Goal: Transaction & Acquisition: Purchase product/service

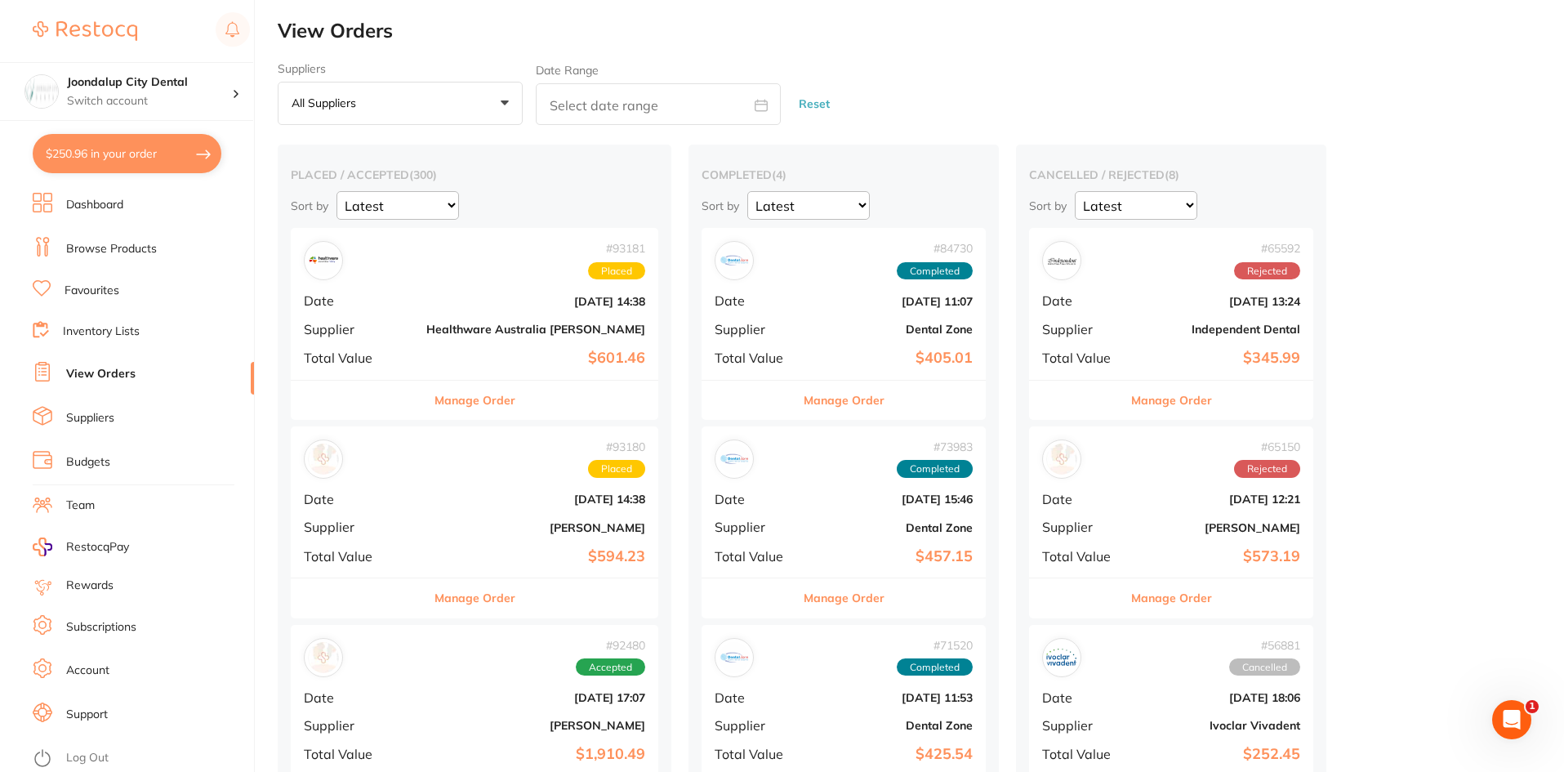
click at [115, 154] on button "$250.96 in your order" at bounding box center [127, 153] width 189 height 39
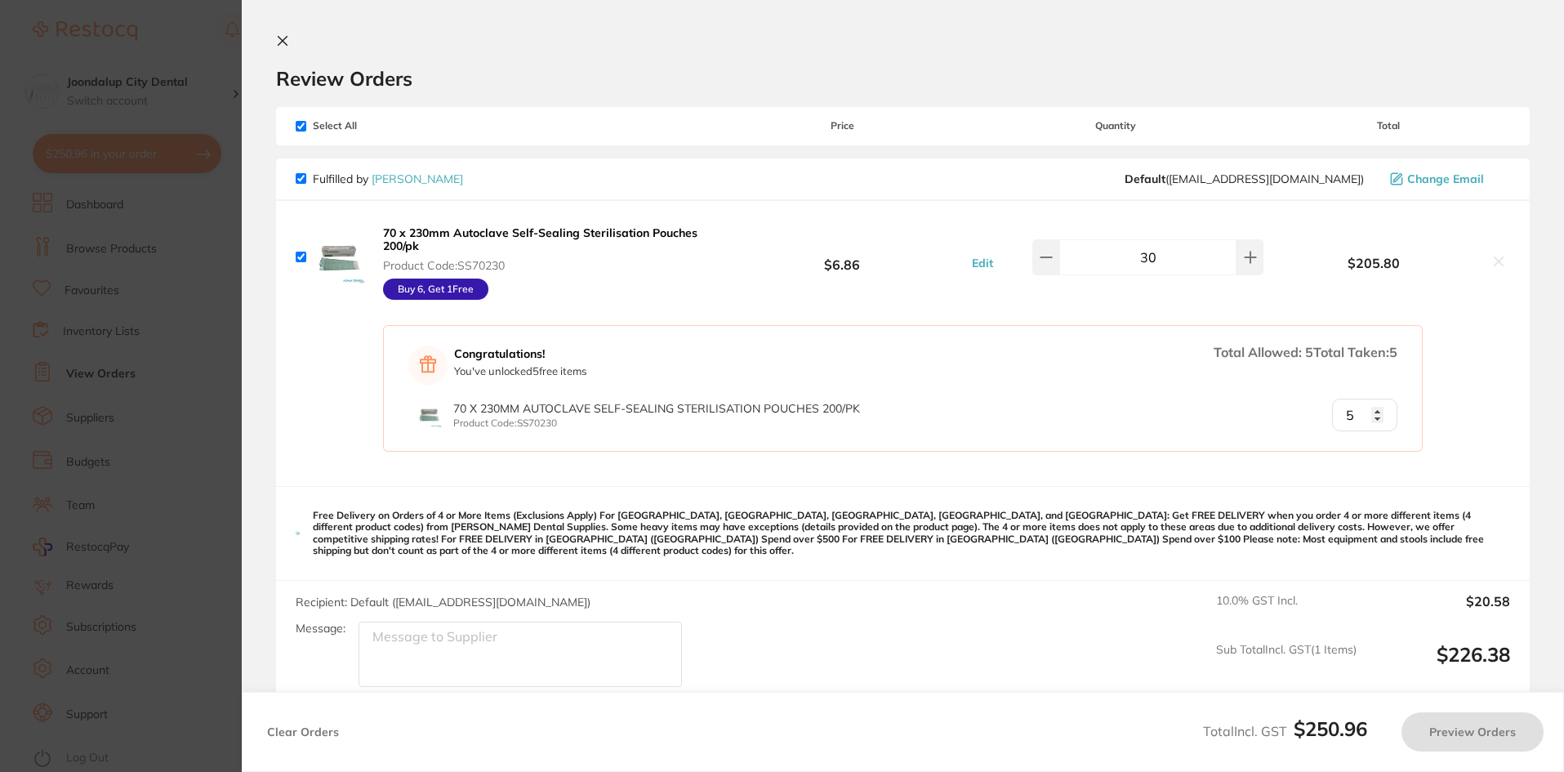
checkbox input "true"
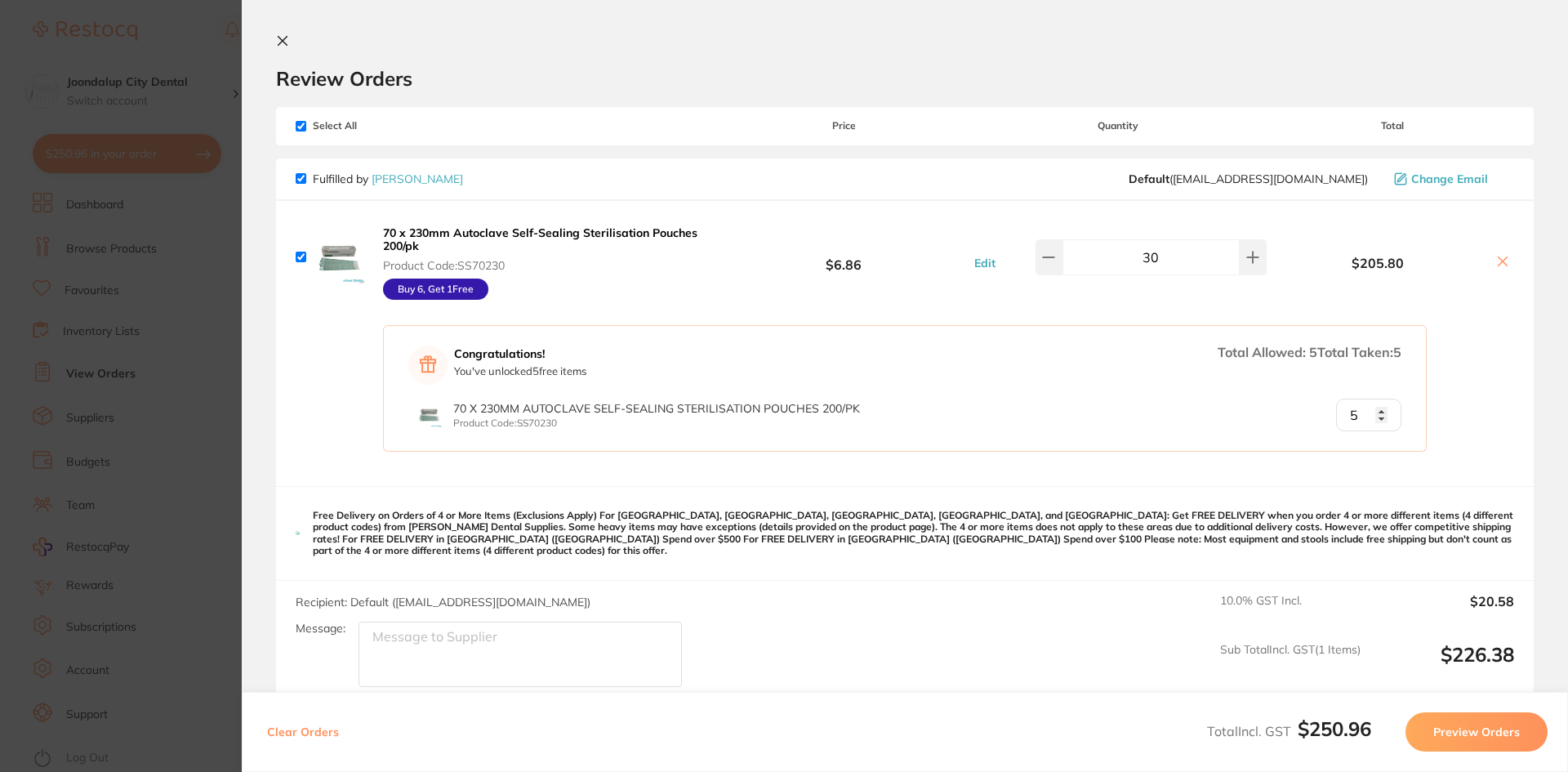
click at [287, 36] on icon at bounding box center [282, 40] width 13 height 13
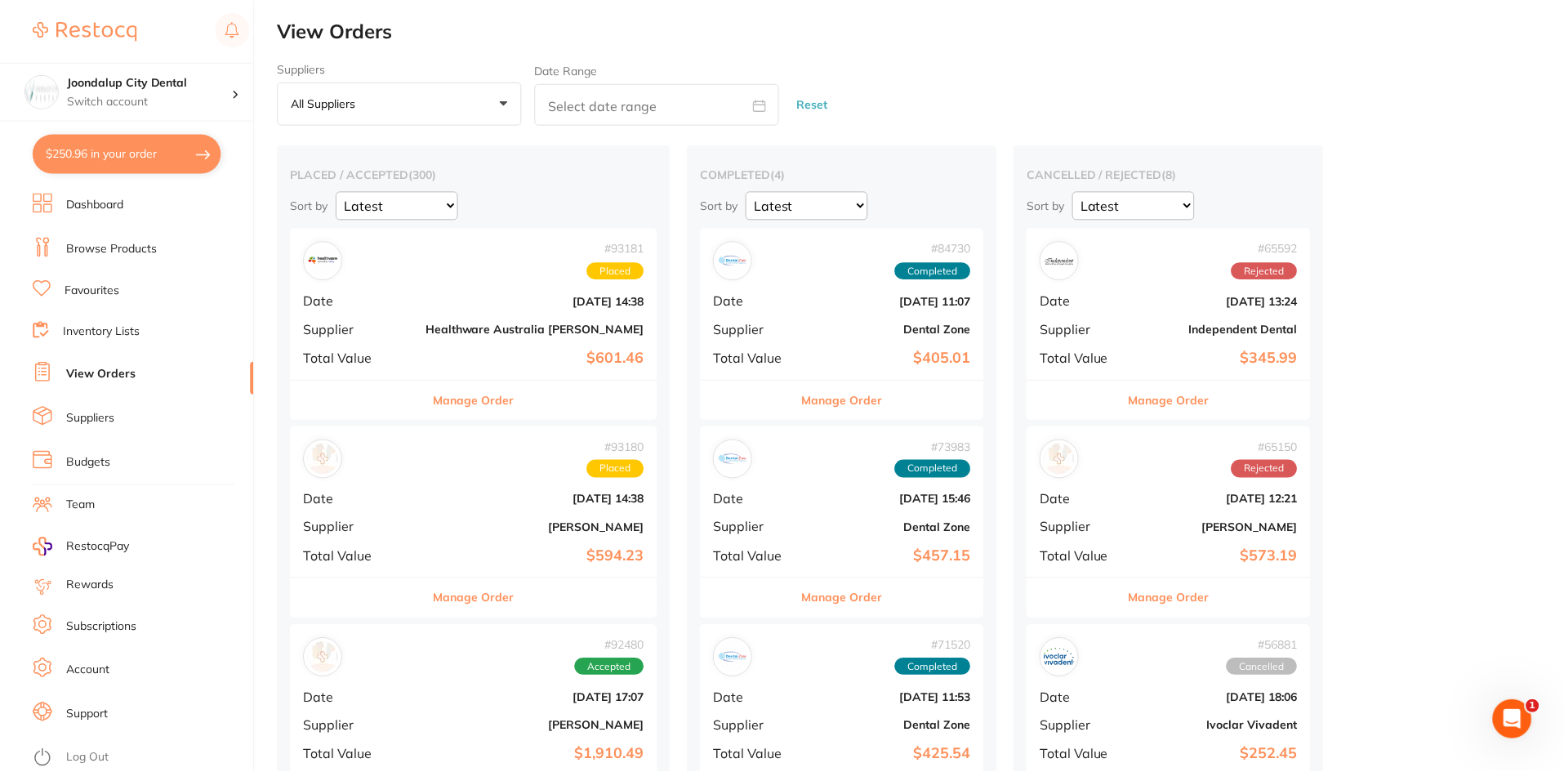
scroll to position [2450, 0]
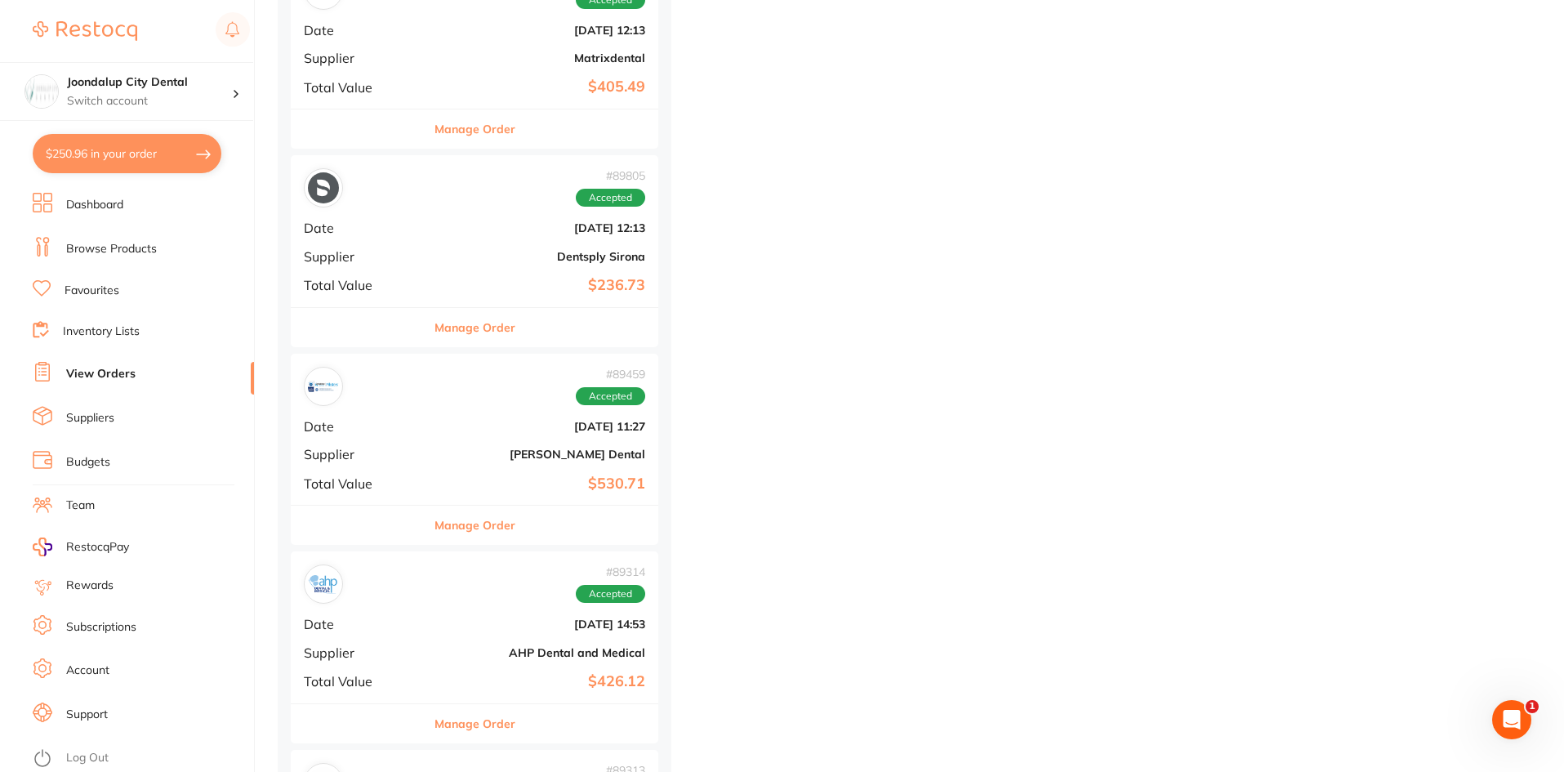
click at [163, 154] on button "$250.96 in your order" at bounding box center [127, 153] width 189 height 39
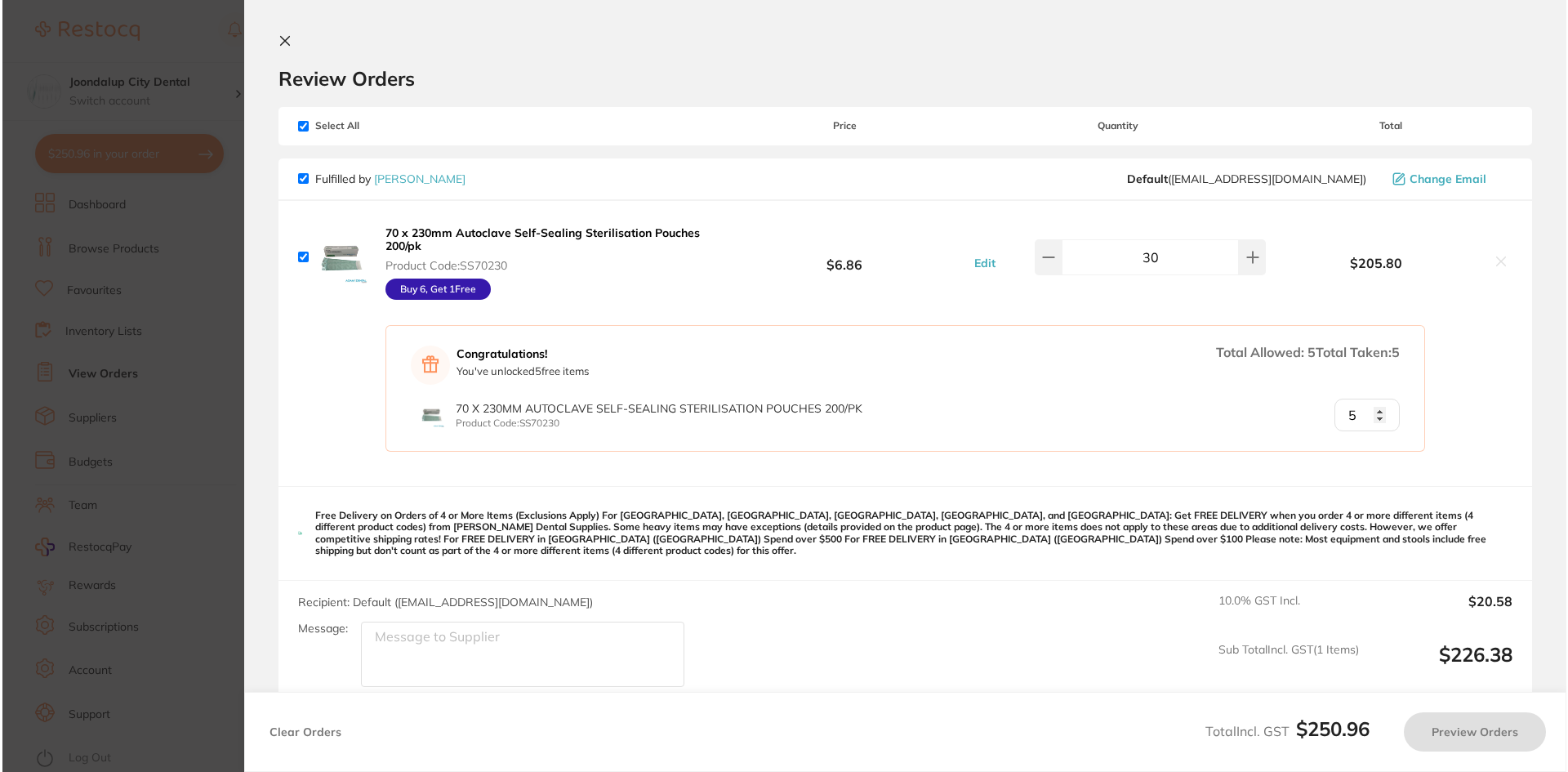
scroll to position [0, 0]
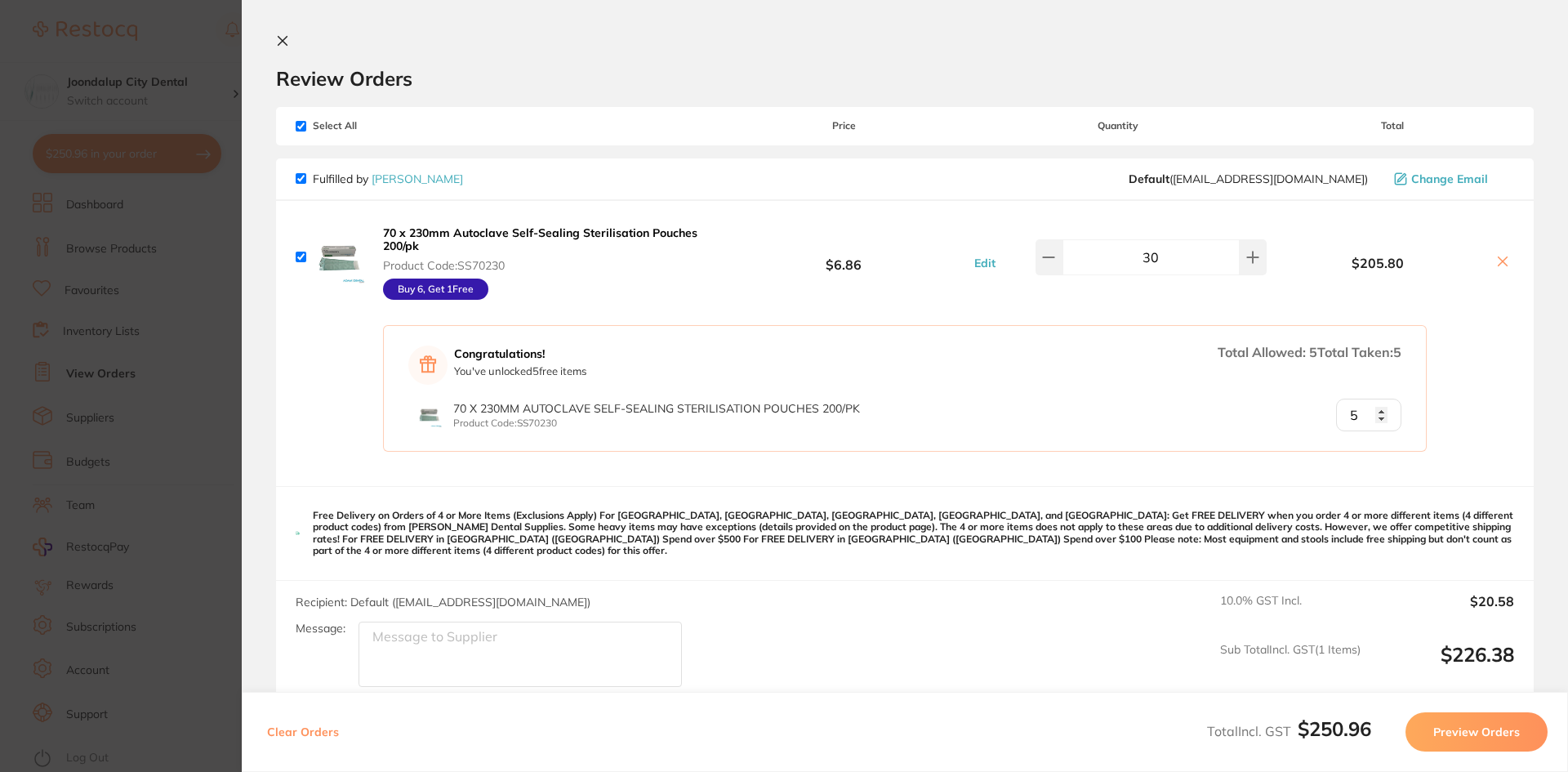
click at [1496, 260] on icon at bounding box center [1502, 261] width 13 height 13
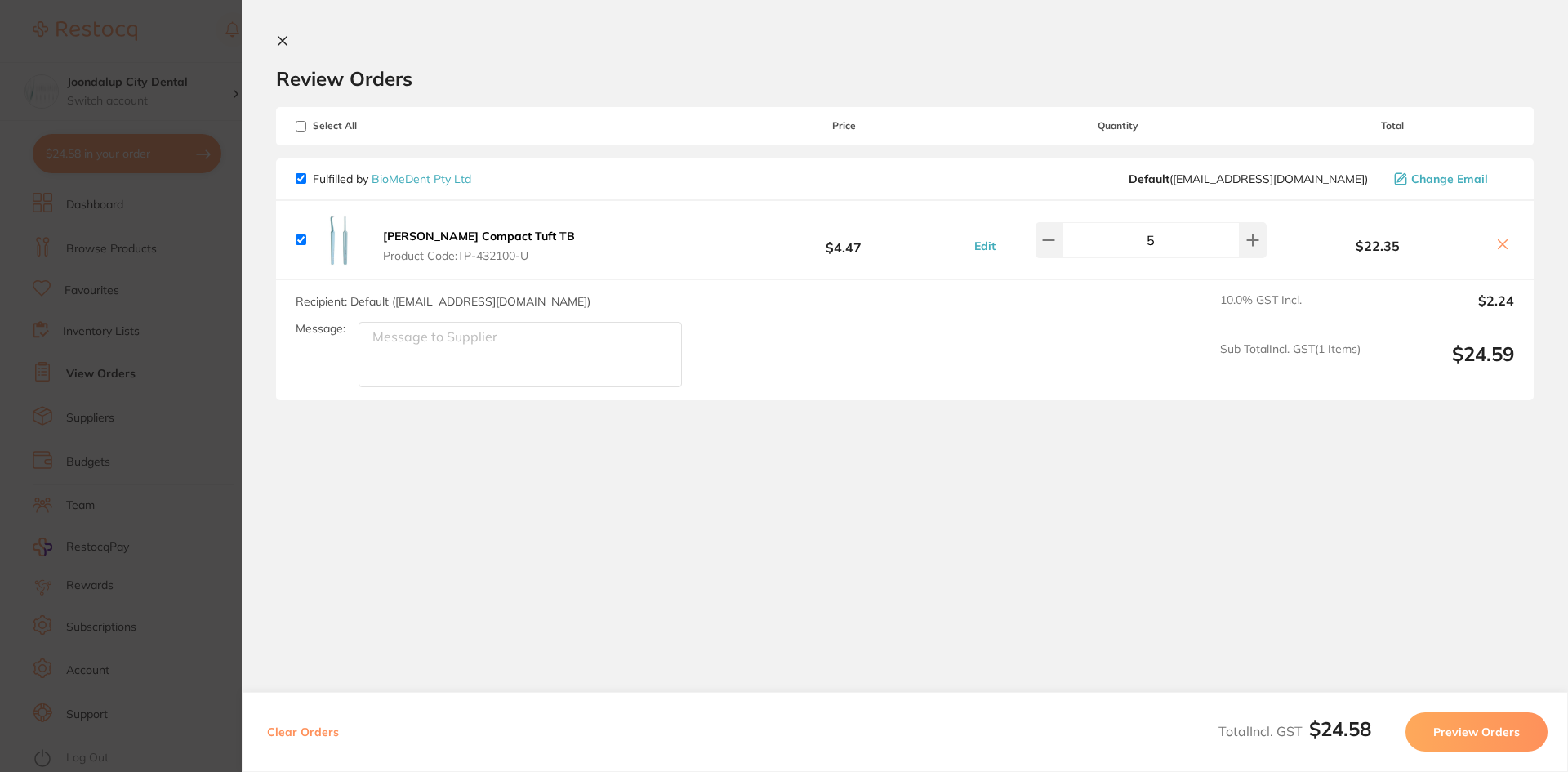
checkbox input "true"
click at [282, 36] on icon at bounding box center [282, 40] width 13 height 13
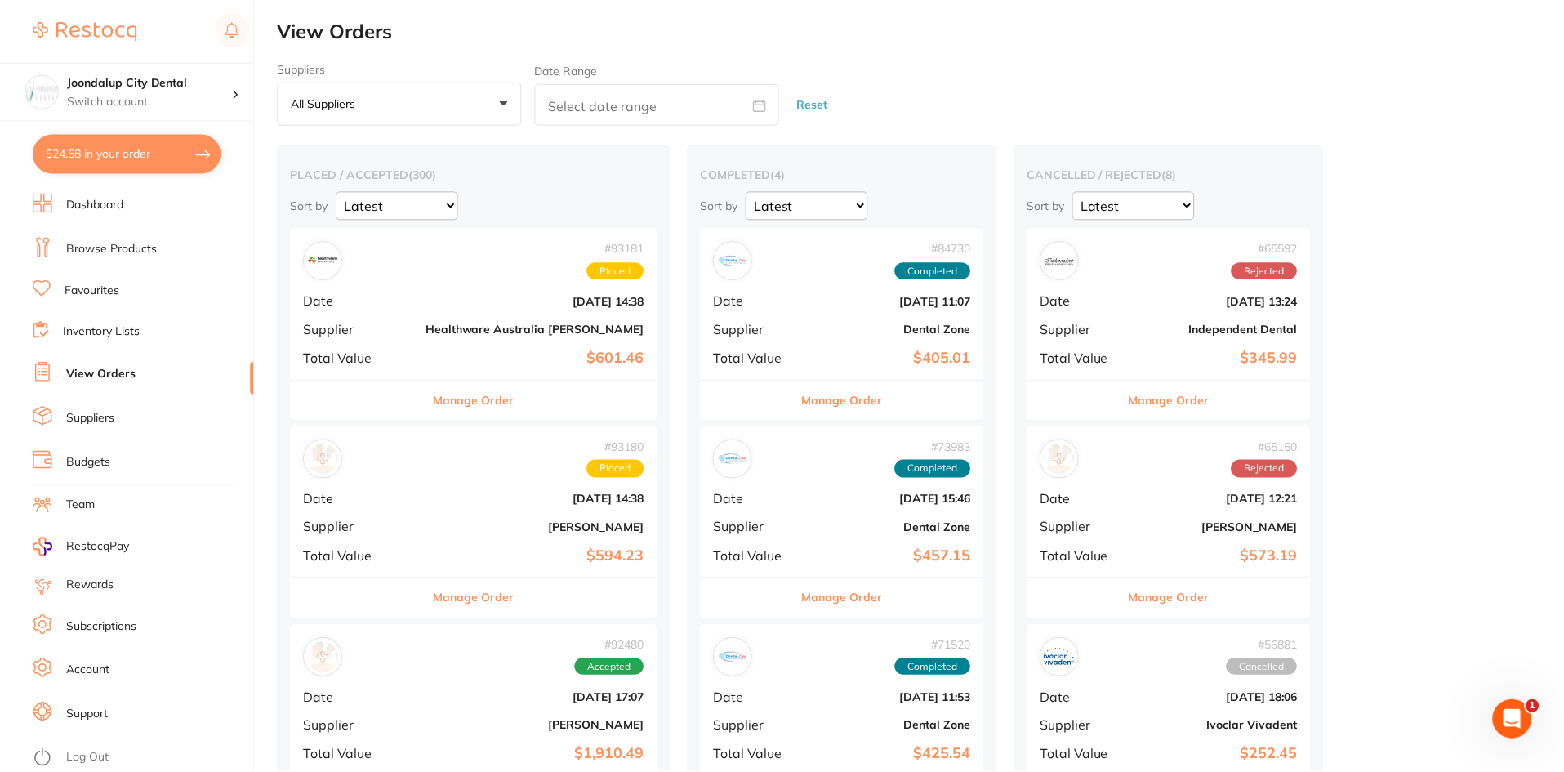
scroll to position [2450, 0]
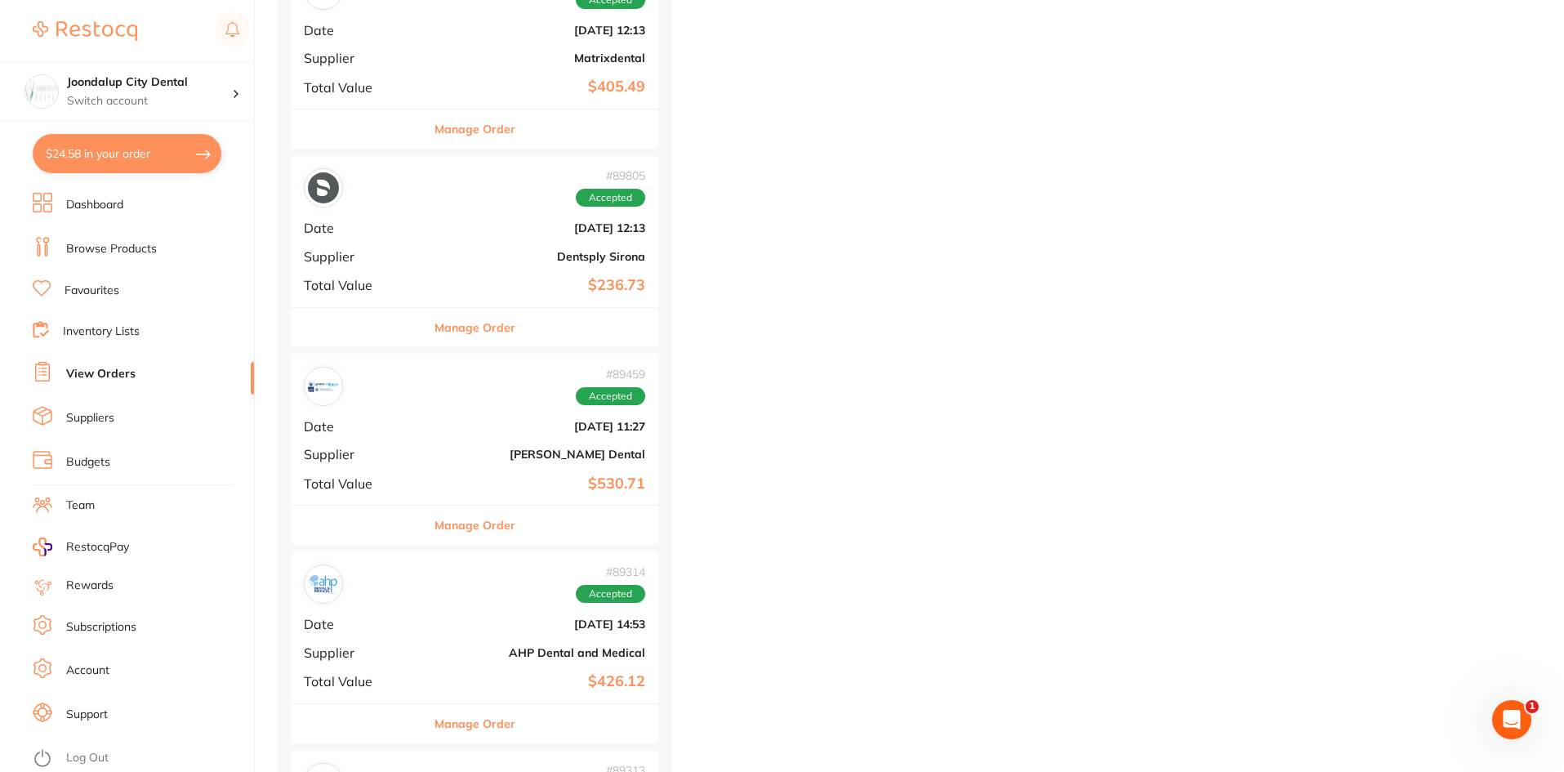
click at [143, 248] on link "Browse Products" at bounding box center [111, 249] width 91 height 16
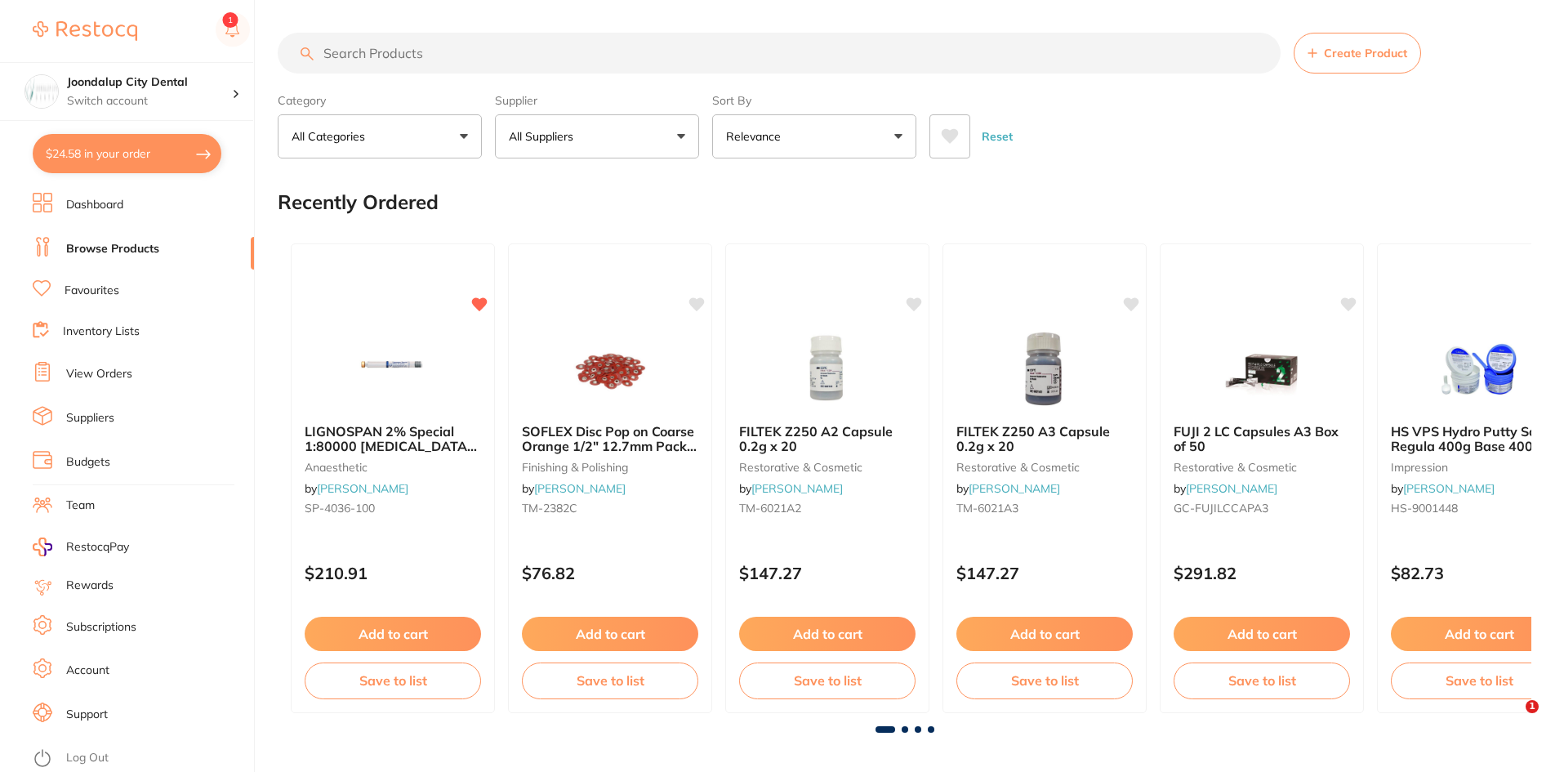
click at [403, 50] on input "search" at bounding box center [779, 53] width 1003 height 41
click at [453, 58] on input "search" at bounding box center [779, 53] width 1003 height 41
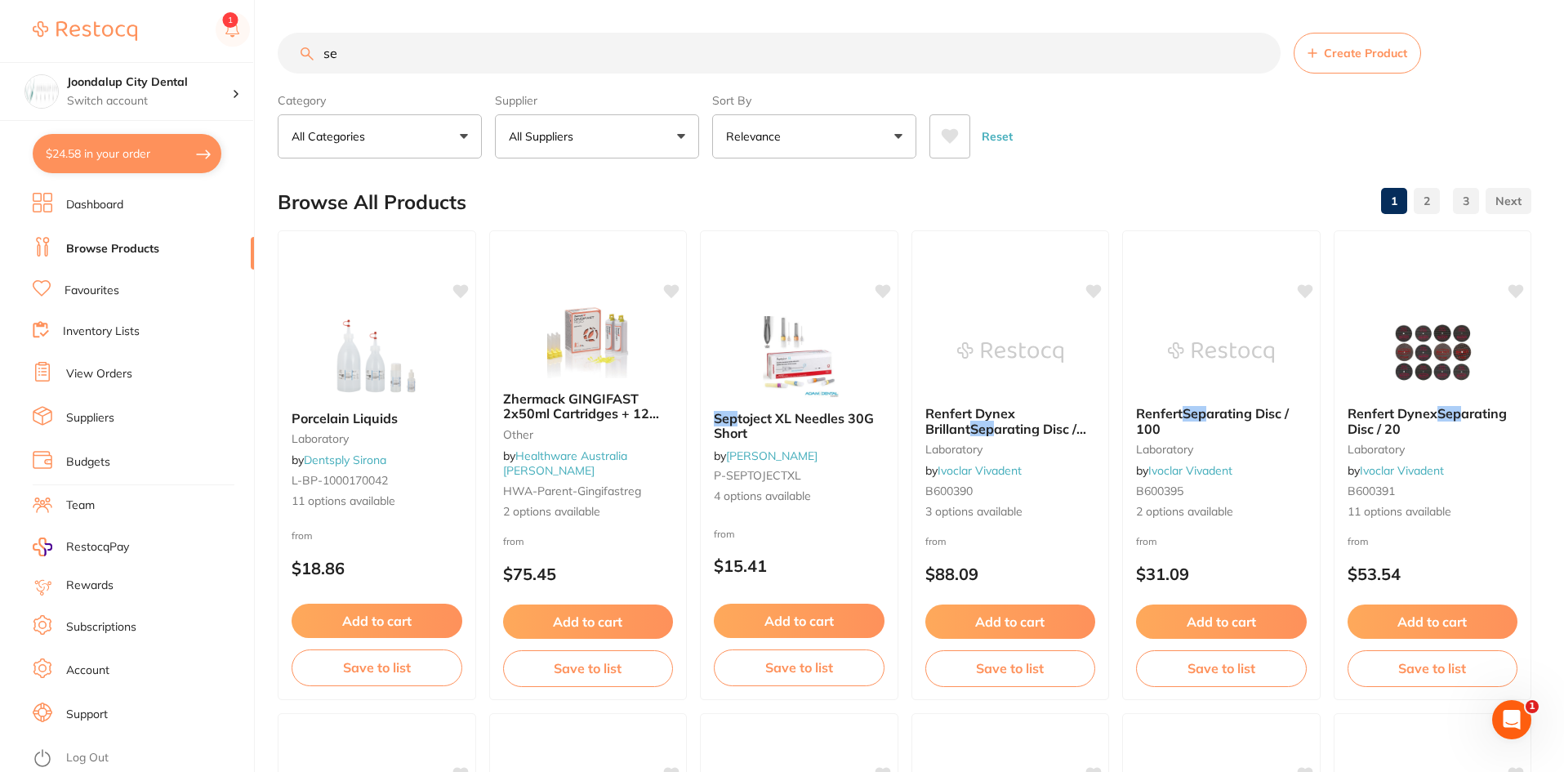
type input "s"
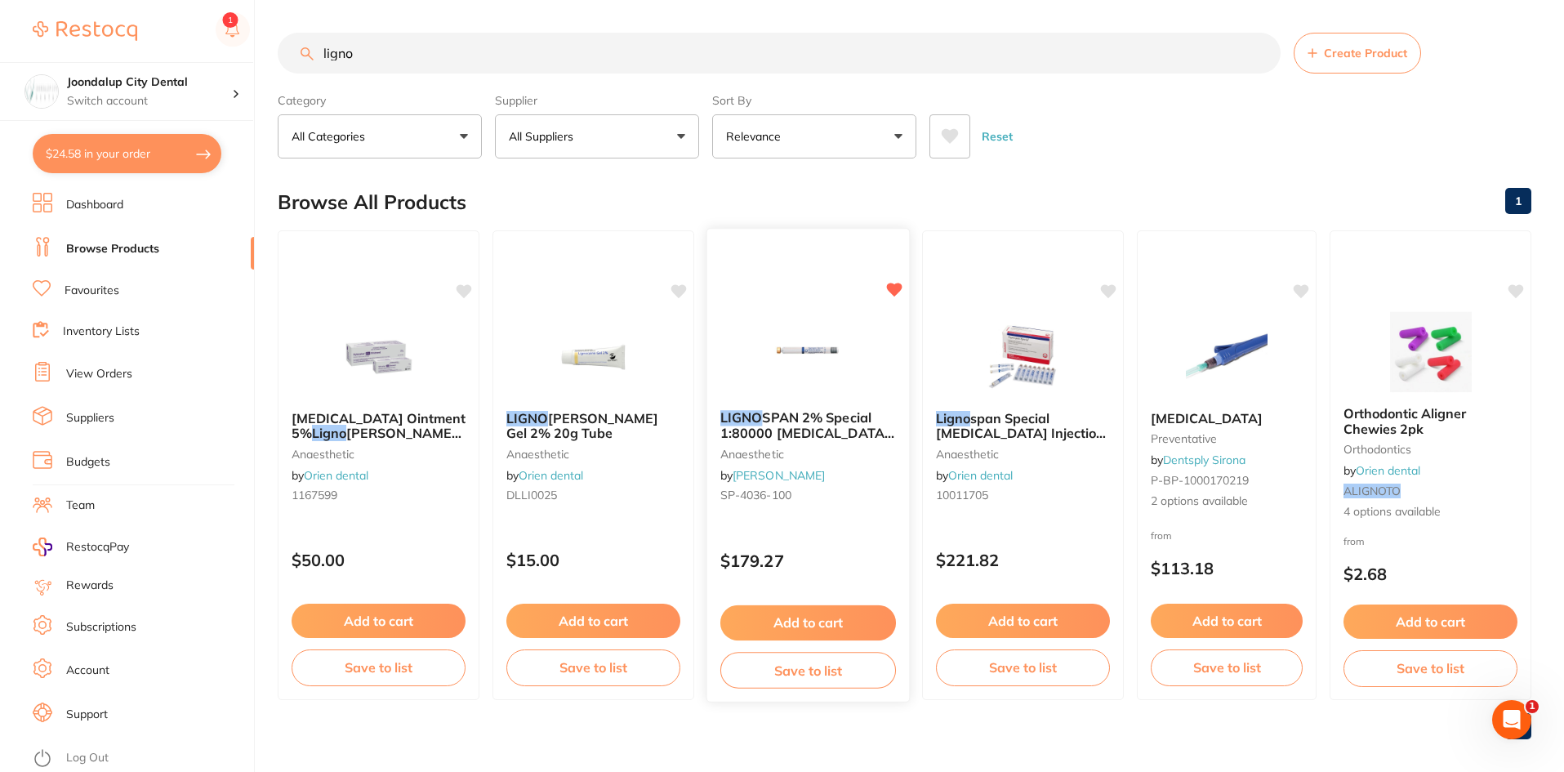
type input "ligno"
click at [821, 412] on span "SPAN 2% Special 1:80000 [MEDICAL_DATA] 2.2ml 2xBox 50 Blue" at bounding box center [807, 432] width 174 height 47
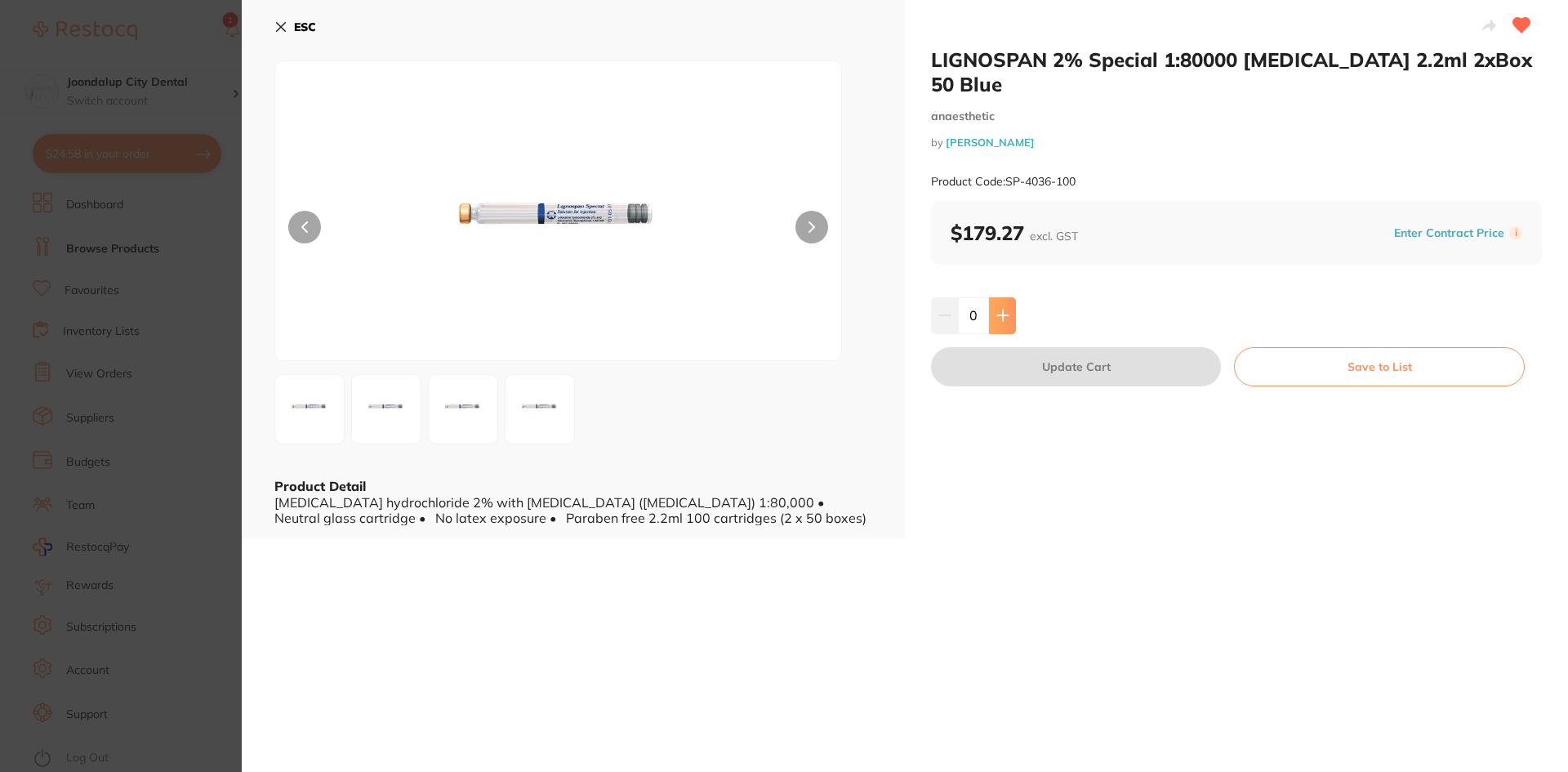
click at [1001, 309] on icon at bounding box center [1002, 315] width 13 height 13
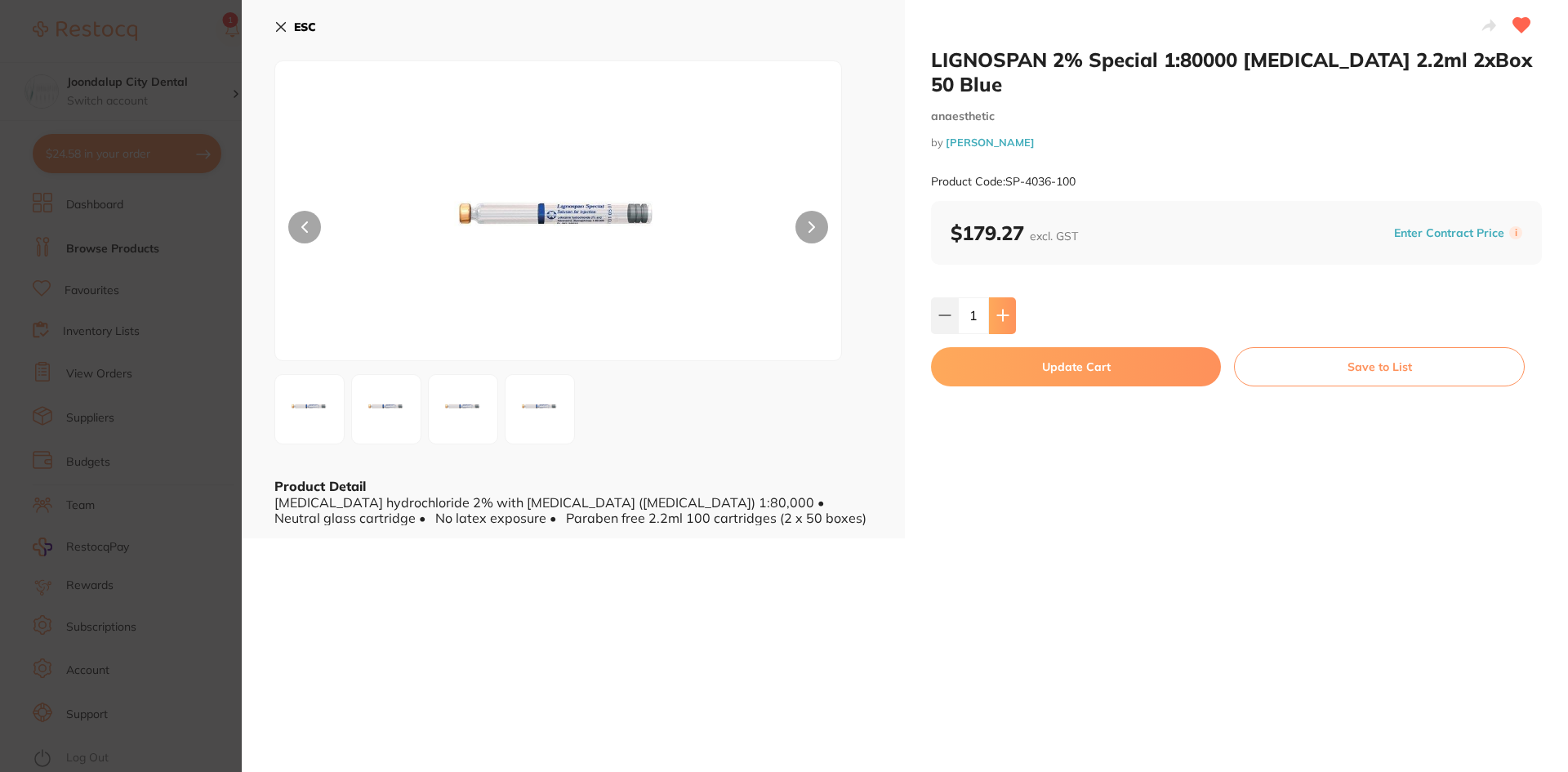
click at [1001, 310] on icon at bounding box center [1002, 315] width 11 height 11
type input "2"
click at [1008, 347] on button "Update Cart" at bounding box center [1076, 366] width 290 height 39
checkbox input "false"
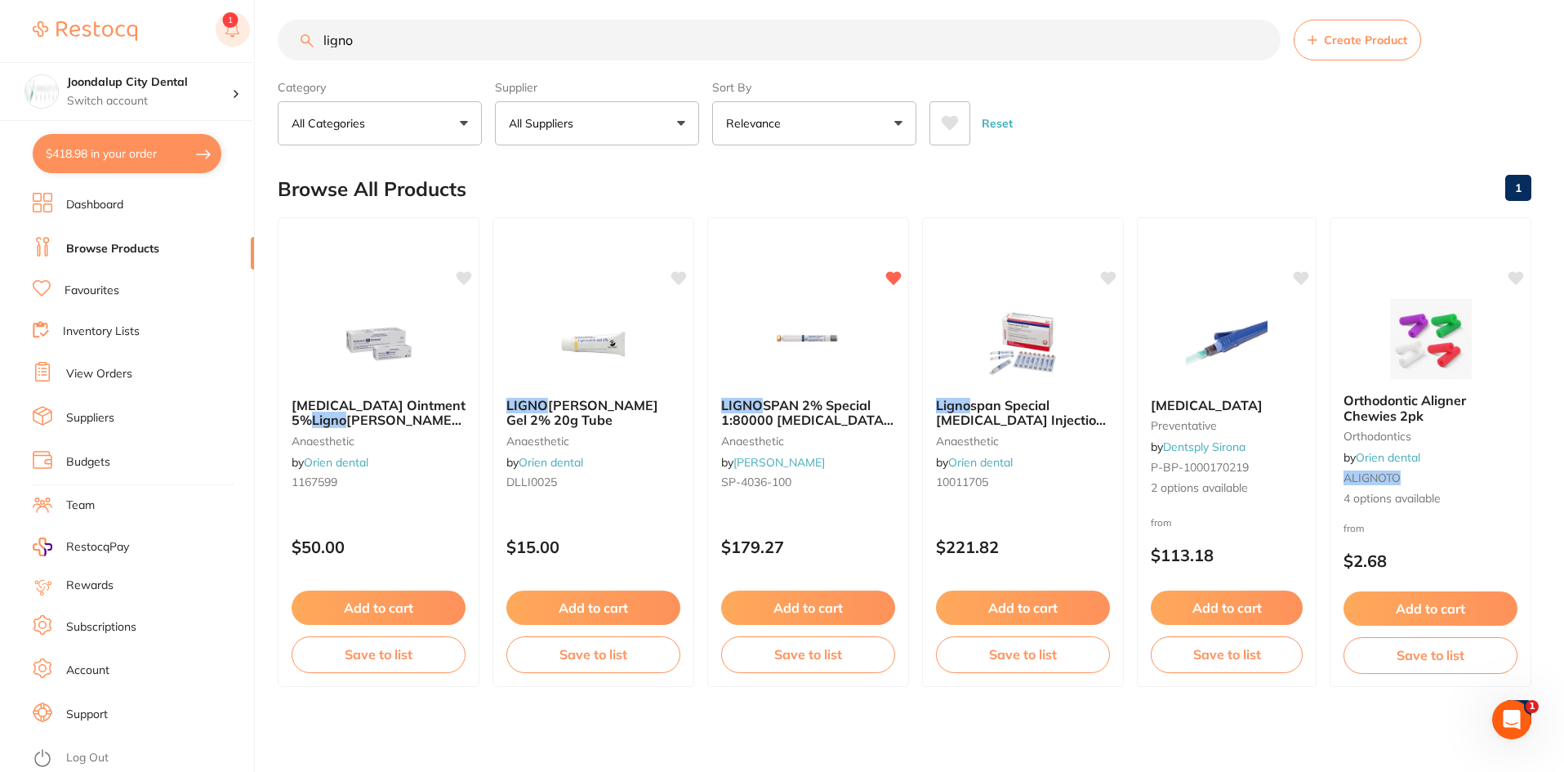
drag, startPoint x: 477, startPoint y: 42, endPoint x: 231, endPoint y: 32, distance: 246.0
click at [231, 32] on div "$418.98 Joondalup City Dental Switch account Joondalup City Dental $418.98 in y…" at bounding box center [782, 373] width 1564 height 772
type input "n"
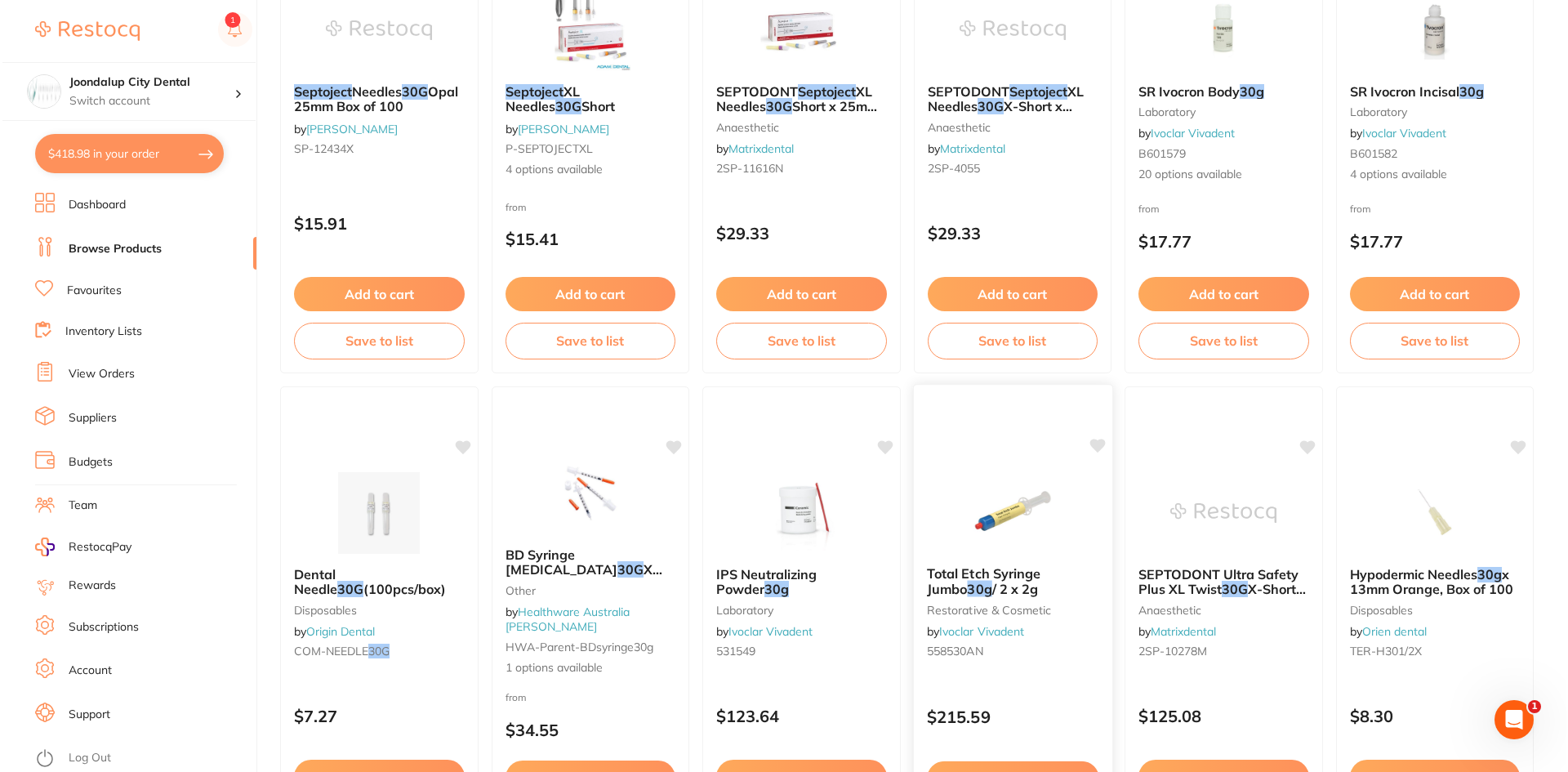
scroll to position [0, 0]
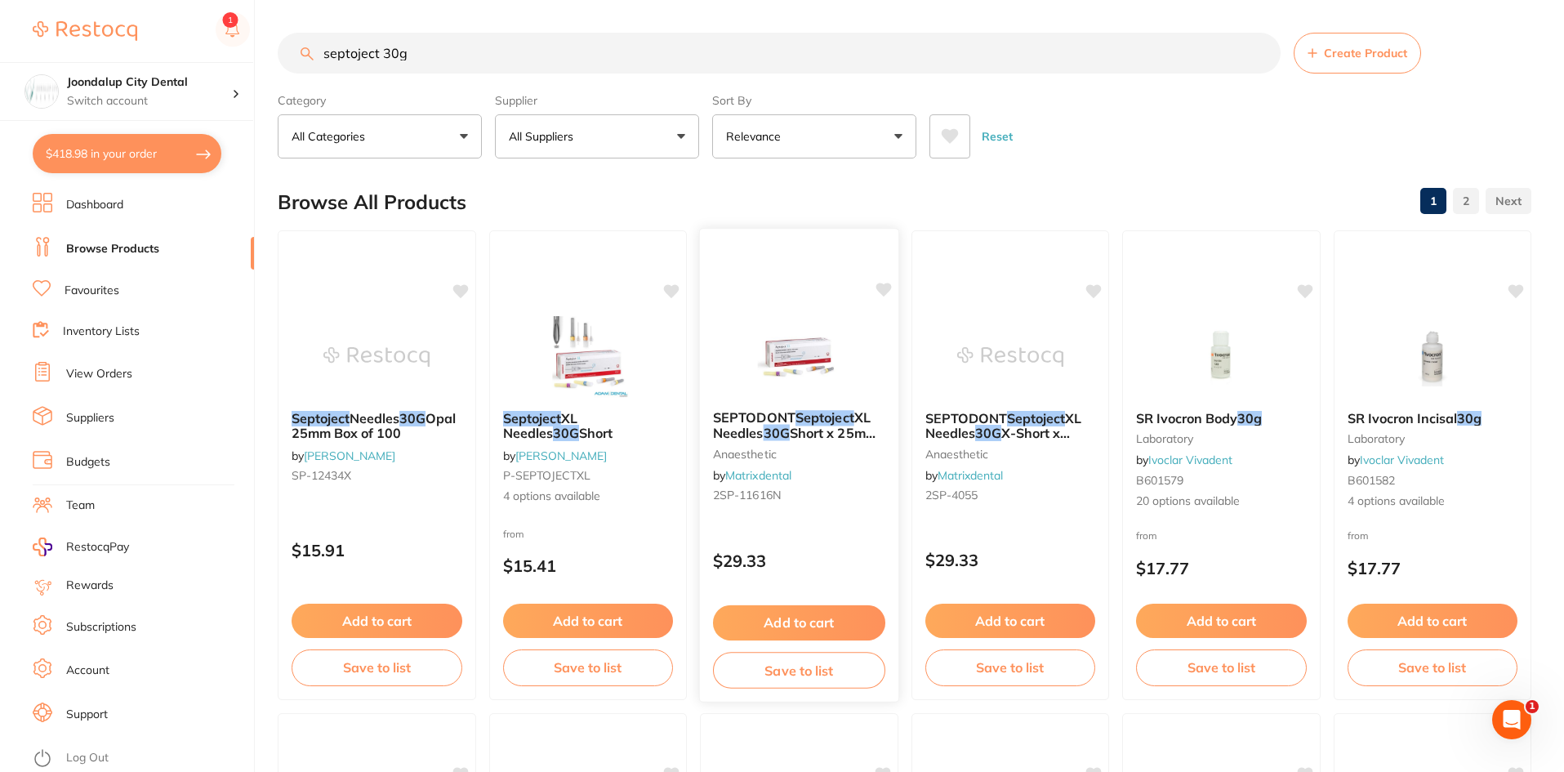
type input "septoject 30g"
click at [793, 376] on img at bounding box center [799, 355] width 107 height 82
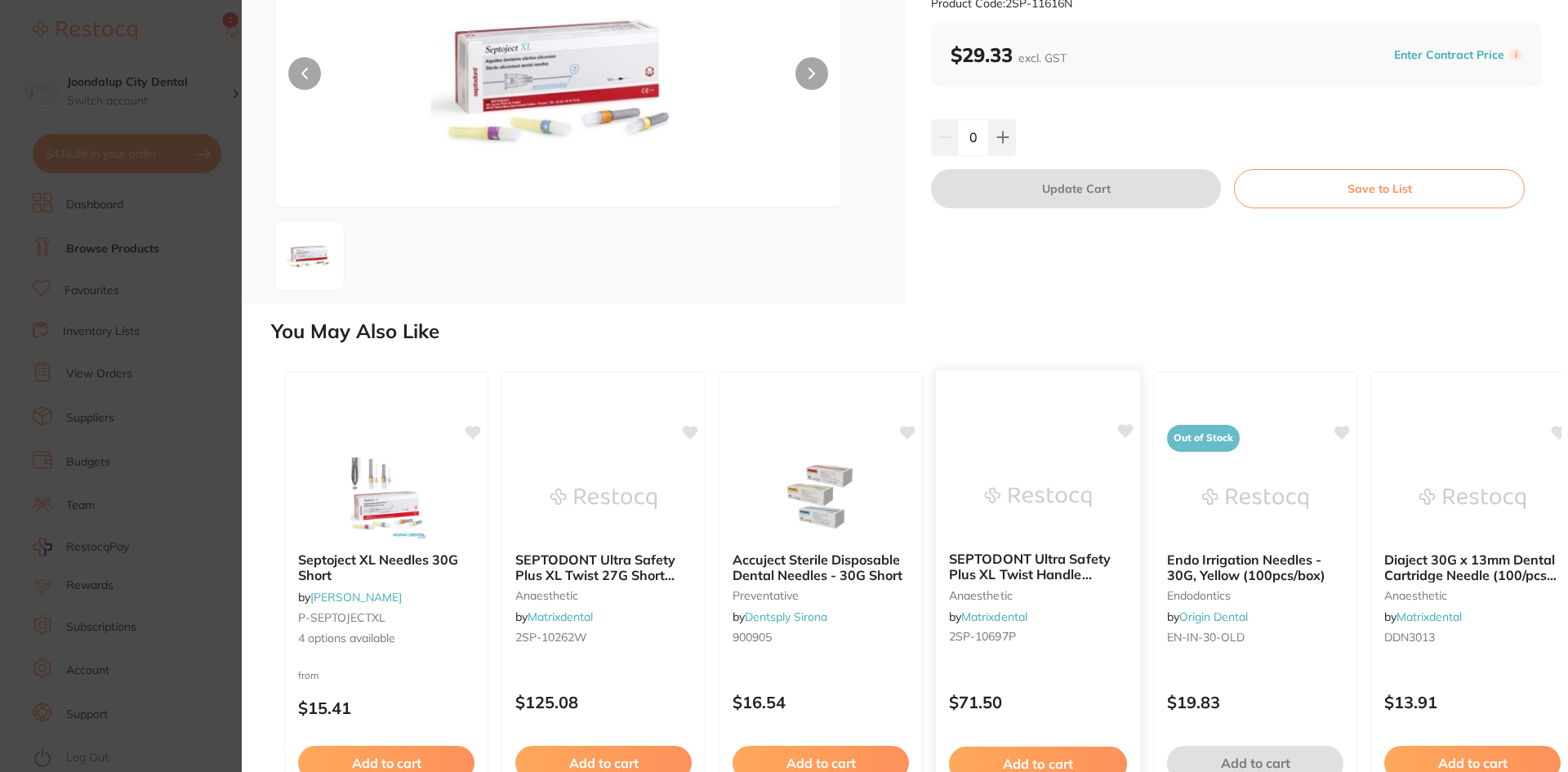
scroll to position [163, 0]
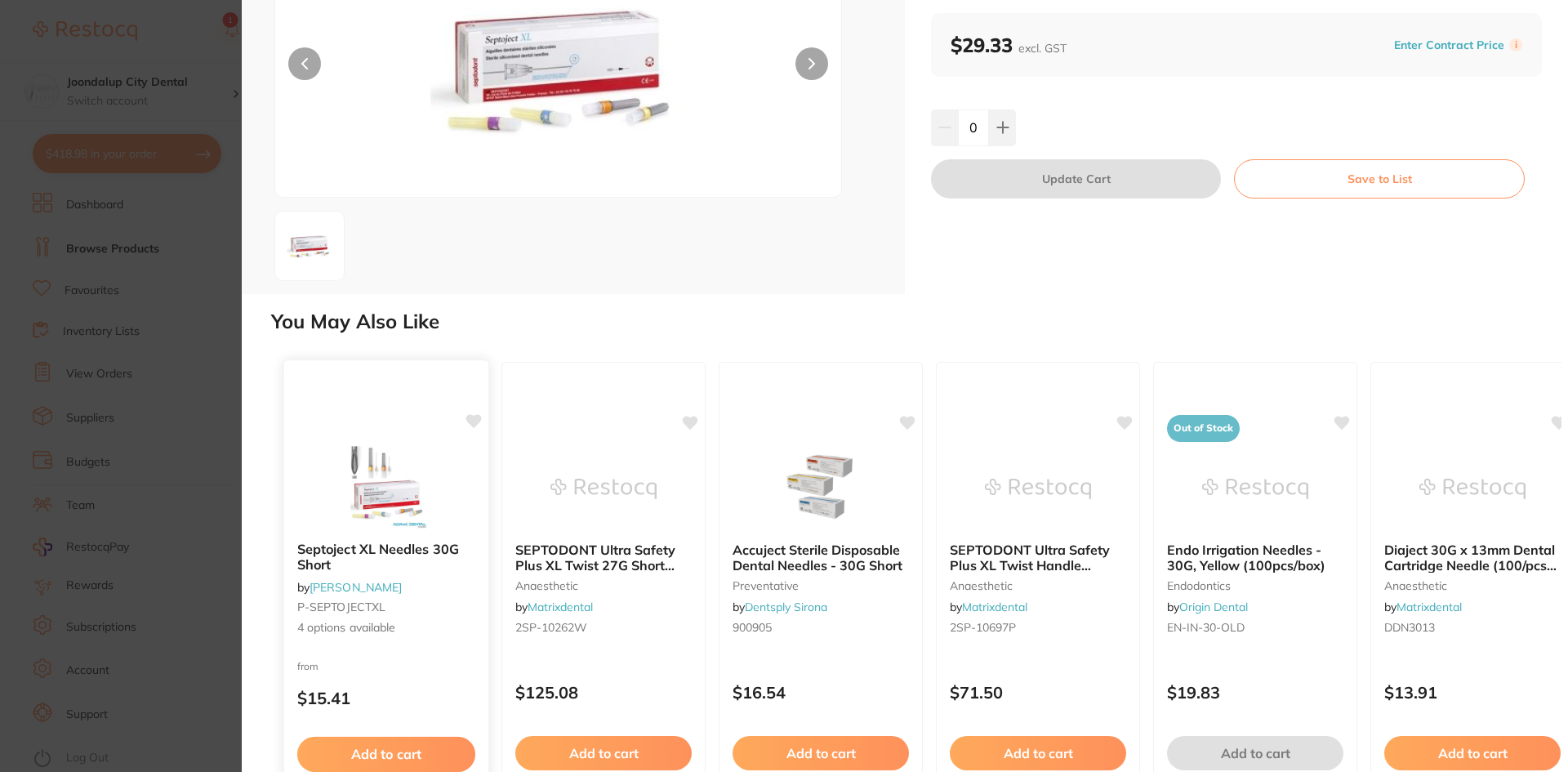
click at [402, 503] on img at bounding box center [385, 488] width 107 height 82
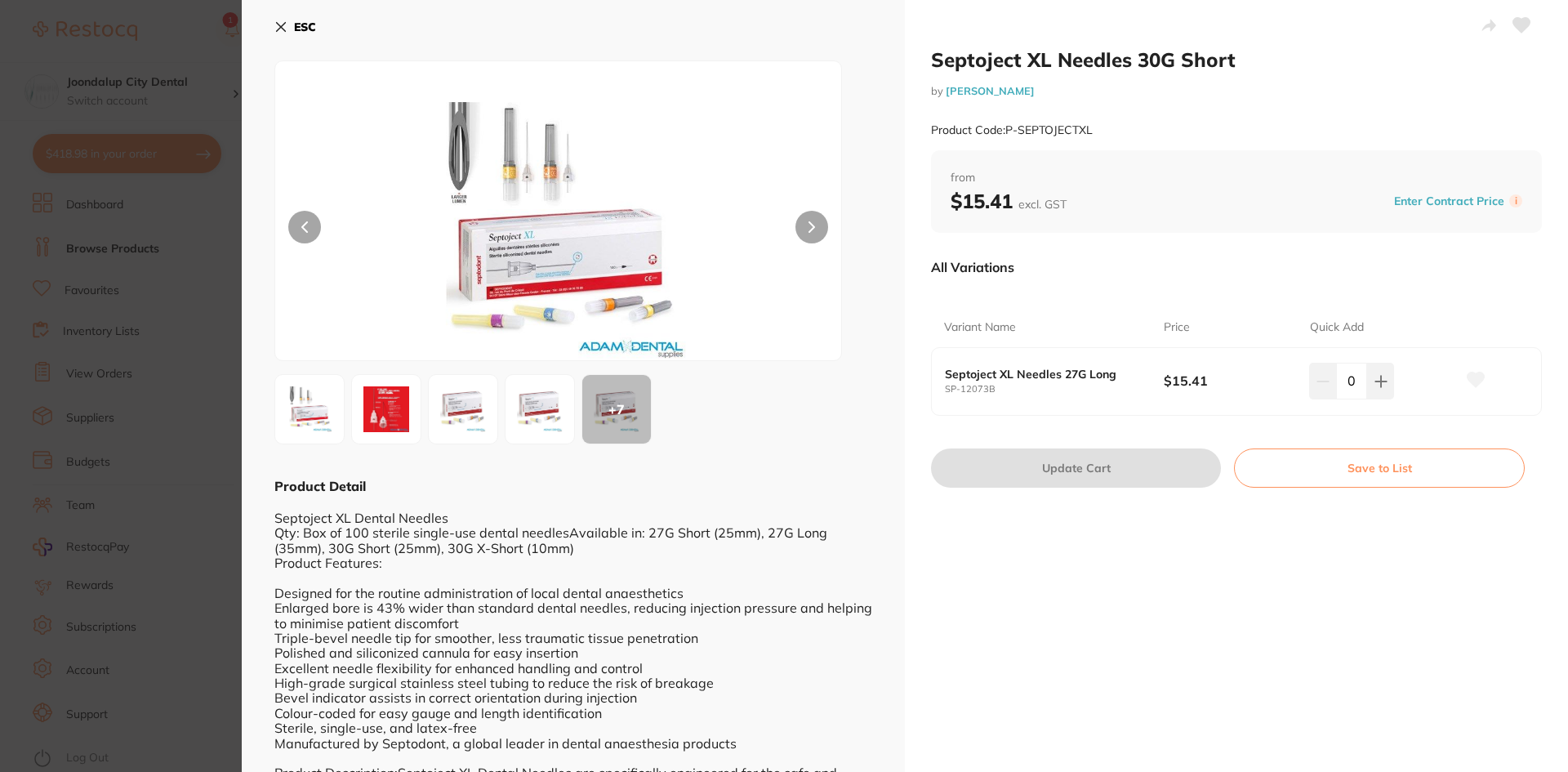
click at [282, 24] on icon at bounding box center [280, 26] width 13 height 13
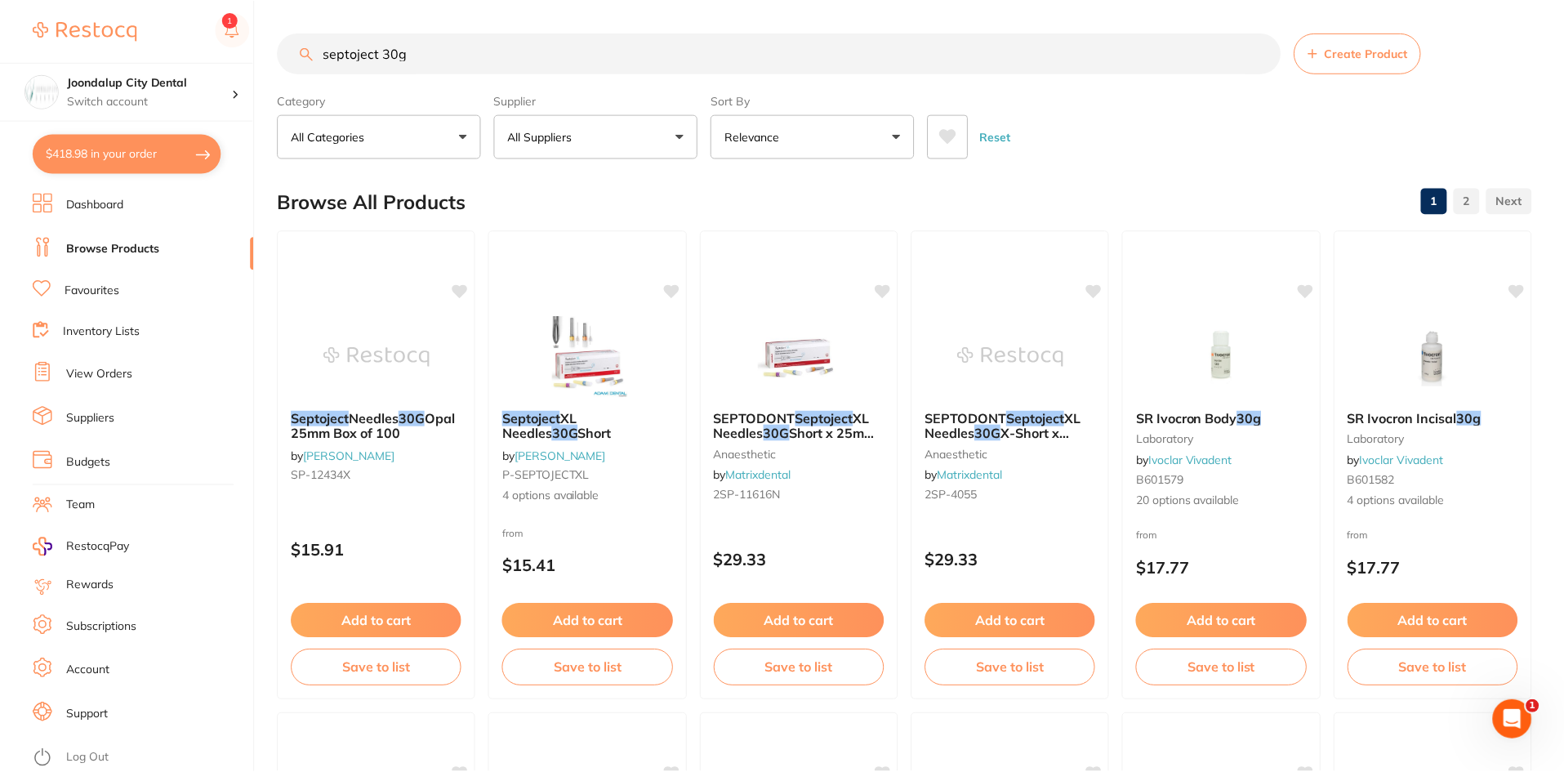
scroll to position [3, 0]
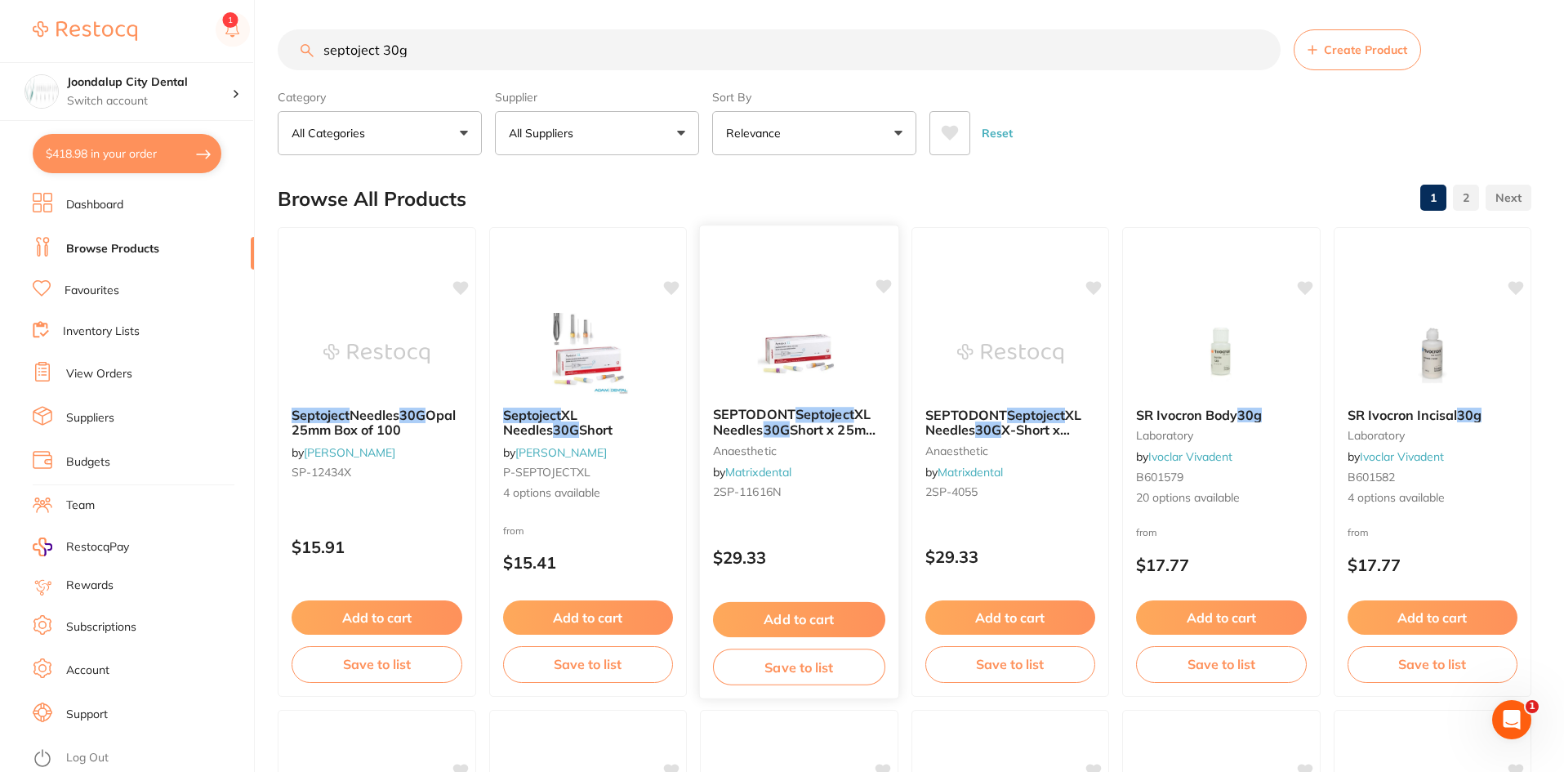
click at [772, 397] on div "SEPTODONT Septoject XL Needles 30G Short x 25mm (100) anaesthetic by Matrixdent…" at bounding box center [799, 456] width 198 height 125
